Goal: Information Seeking & Learning: Find specific page/section

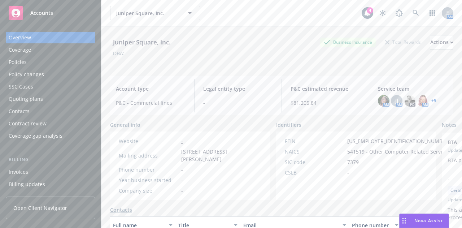
click at [290, 19] on div "Juniper Square, Inc. Juniper Square, Inc." at bounding box center [235, 13] width 251 height 14
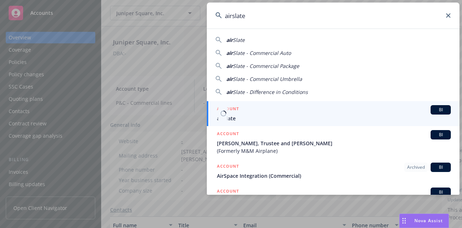
type input "airslate"
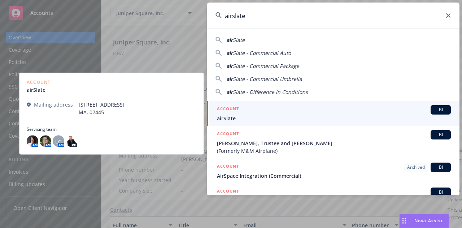
click at [258, 104] on link "ACCOUNT BI airSlate" at bounding box center [333, 113] width 253 height 25
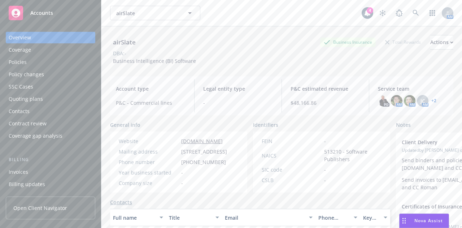
click at [43, 62] on div "Policies" at bounding box center [51, 62] width 84 height 12
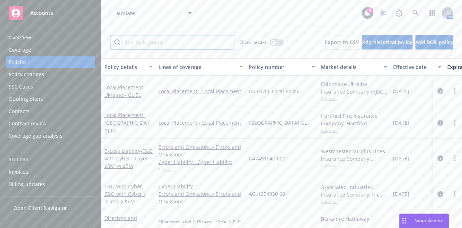
click at [143, 38] on input "Filter by keyword..." at bounding box center [172, 42] width 125 height 14
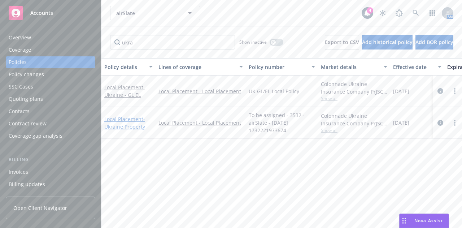
click at [130, 121] on link "Local Placement - Ukraine Property" at bounding box center [124, 122] width 41 height 14
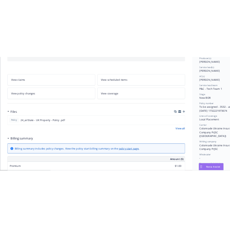
scroll to position [96, 0]
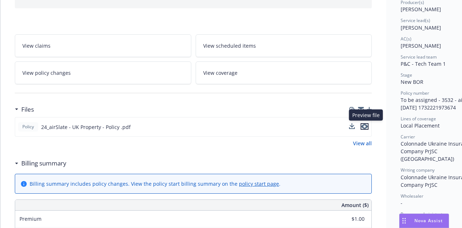
click at [365, 125] on icon "preview file" at bounding box center [364, 126] width 6 height 5
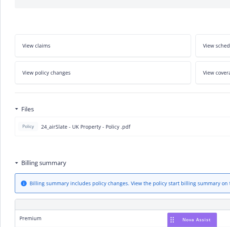
scroll to position [0, 0]
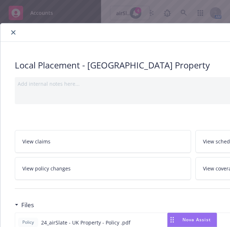
click at [14, 34] on icon "close" at bounding box center [13, 32] width 4 height 4
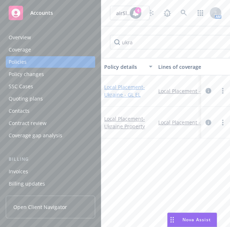
click at [129, 95] on span "- Ukraine - GL EL" at bounding box center [124, 91] width 41 height 14
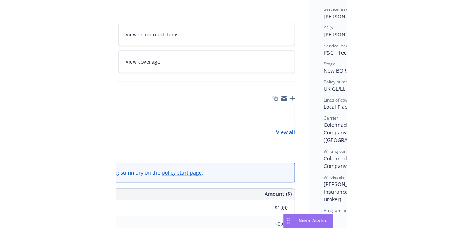
scroll to position [108, 203]
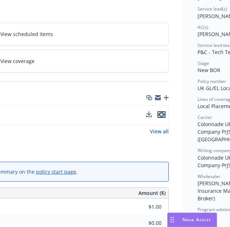
click at [162, 114] on icon "preview file" at bounding box center [161, 114] width 6 height 5
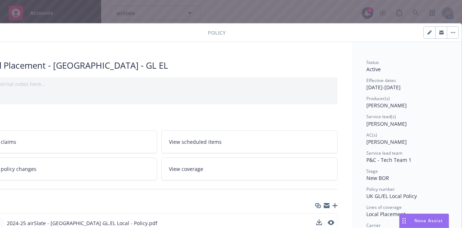
scroll to position [0, 0]
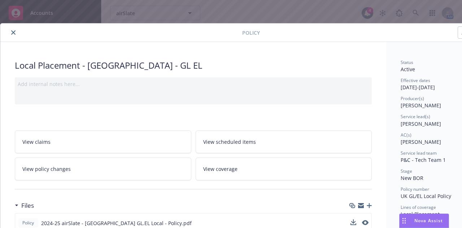
click at [9, 30] on button "close" at bounding box center [13, 32] width 9 height 9
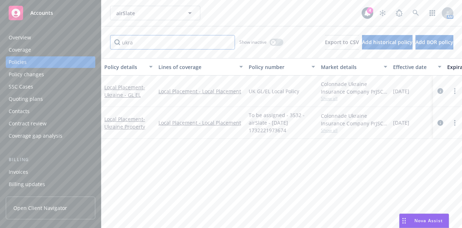
click at [129, 38] on input "ukra" at bounding box center [172, 42] width 125 height 14
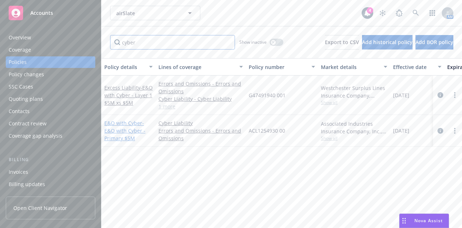
type input "cyber"
click at [120, 133] on span "- E&O with Cyber - Primary $5M" at bounding box center [124, 130] width 41 height 22
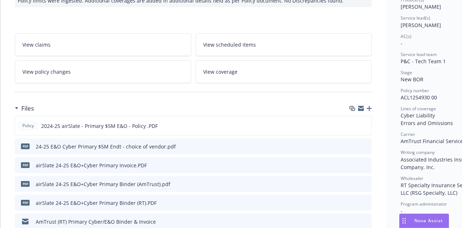
scroll to position [105, 0]
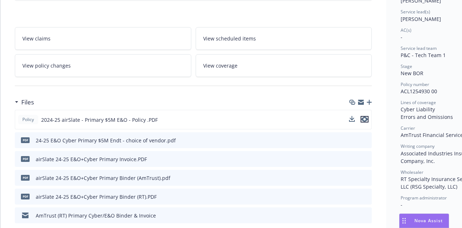
click at [367, 117] on icon "preview file" at bounding box center [364, 119] width 6 height 5
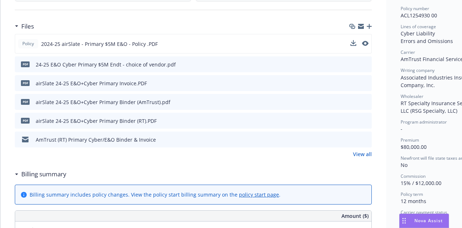
scroll to position [182, 0]
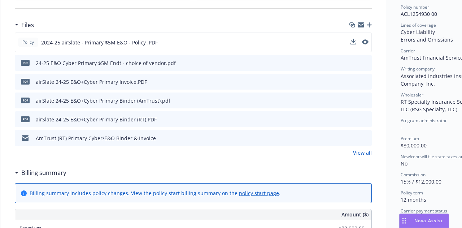
click at [367, 119] on icon "preview file" at bounding box center [364, 118] width 6 height 5
click at [365, 98] on icon "preview file" at bounding box center [364, 99] width 6 height 5
click at [362, 153] on link "View all" at bounding box center [362, 153] width 19 height 8
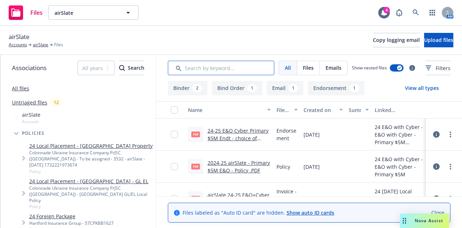
click at [220, 71] on input "Search by keyword..." at bounding box center [221, 68] width 106 height 14
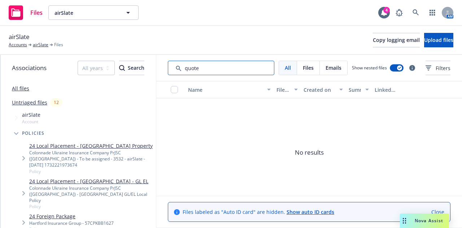
click at [201, 67] on input "Search by keyword..." at bounding box center [221, 68] width 106 height 14
type input "cyber"
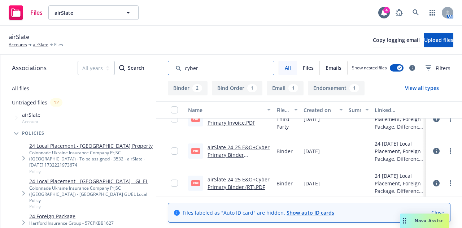
scroll to position [113, 0]
